Goal: Information Seeking & Learning: Learn about a topic

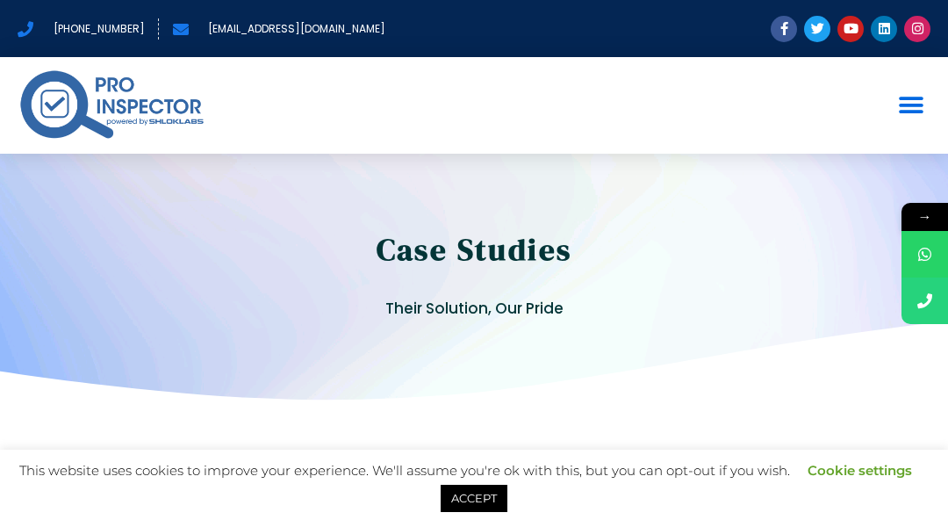
scroll to position [35, 0]
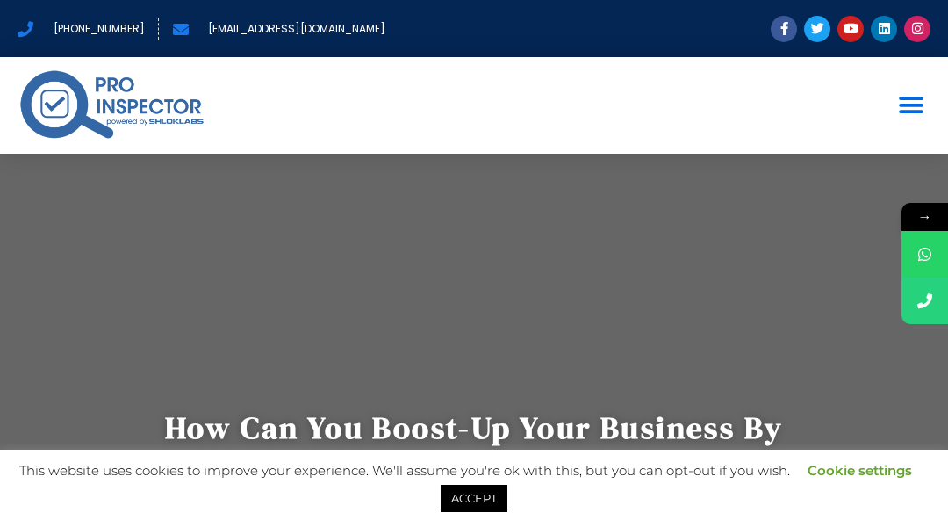
scroll to position [35, 0]
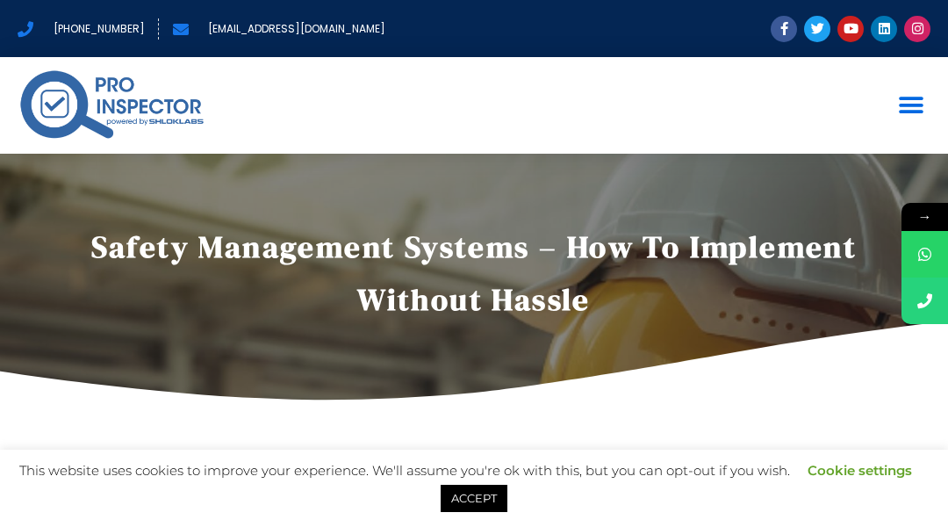
scroll to position [35, 0]
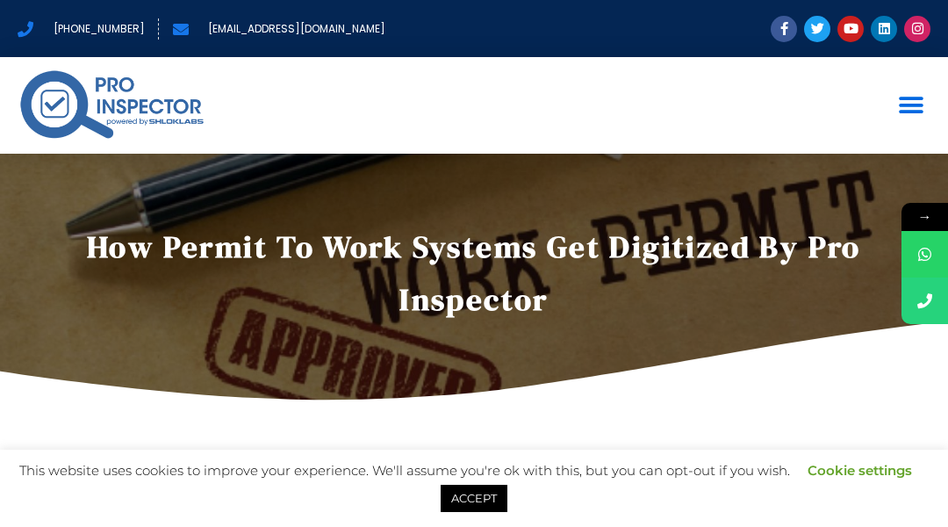
scroll to position [35, 0]
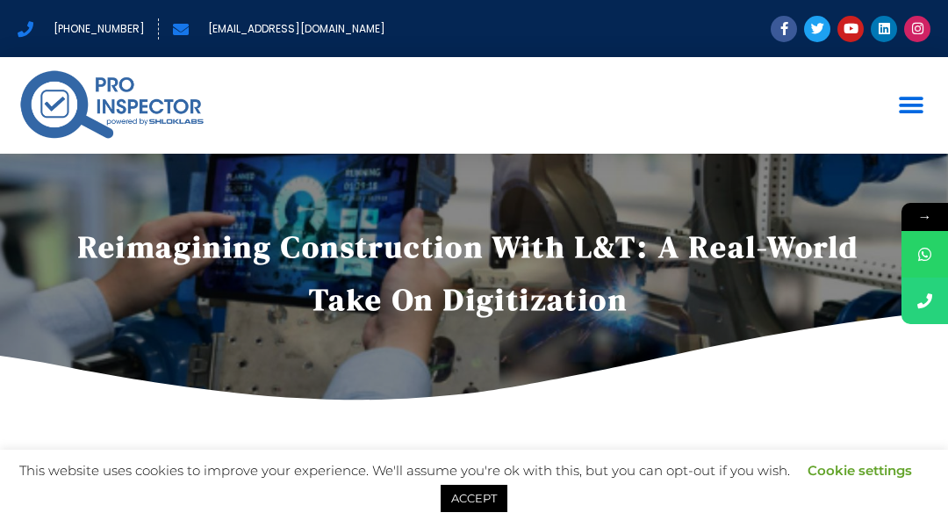
scroll to position [35, 0]
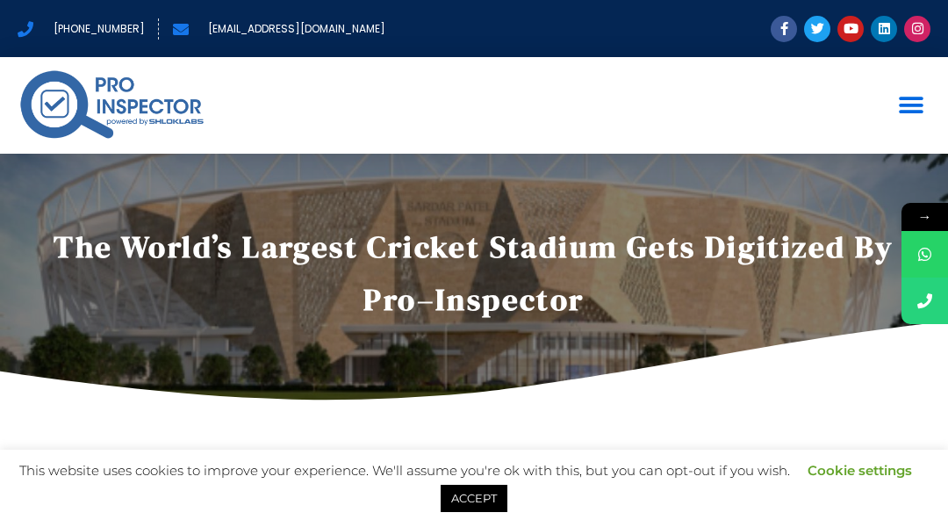
scroll to position [35, 0]
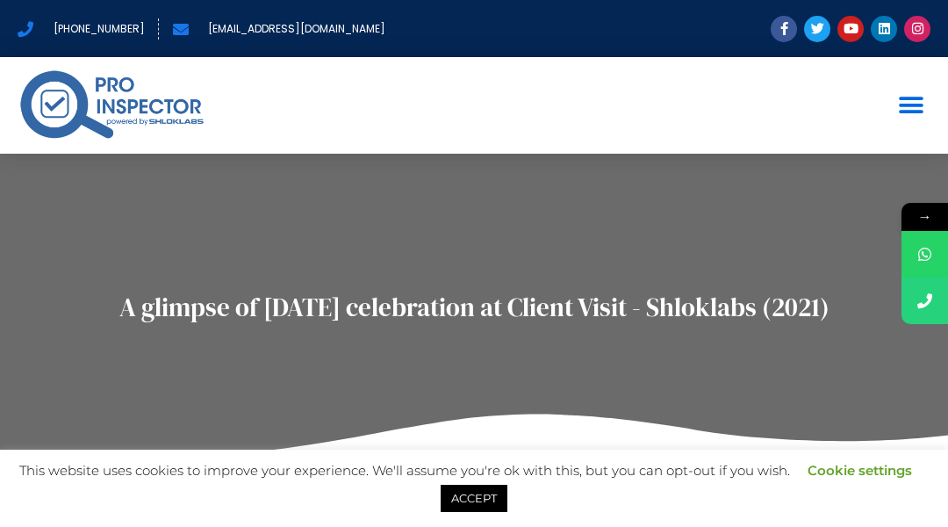
scroll to position [35, 0]
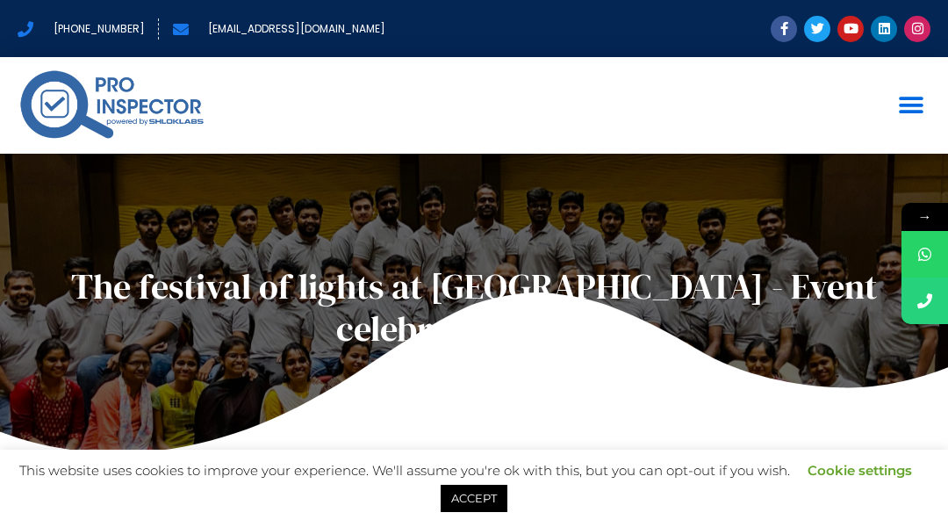
scroll to position [35, 0]
